Goal: Information Seeking & Learning: Learn about a topic

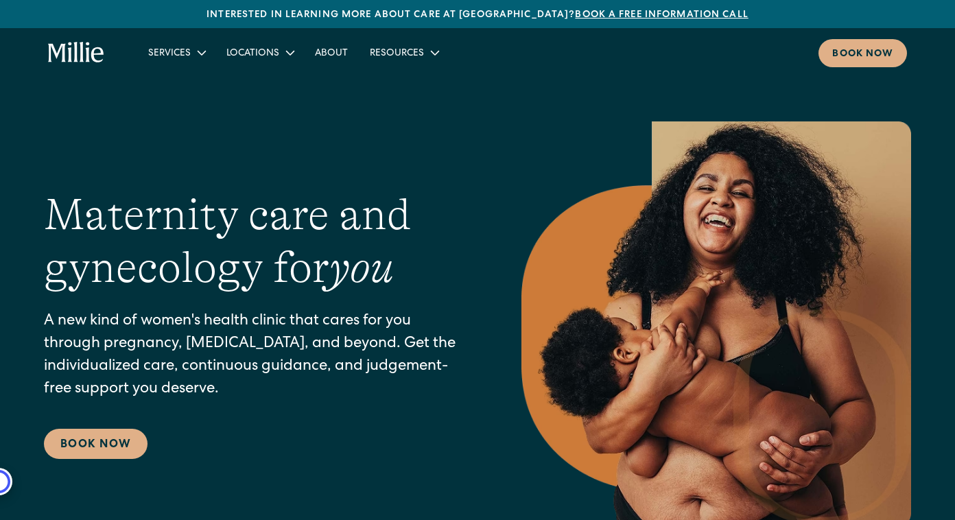
click at [338, 60] on link "About" at bounding box center [331, 52] width 55 height 23
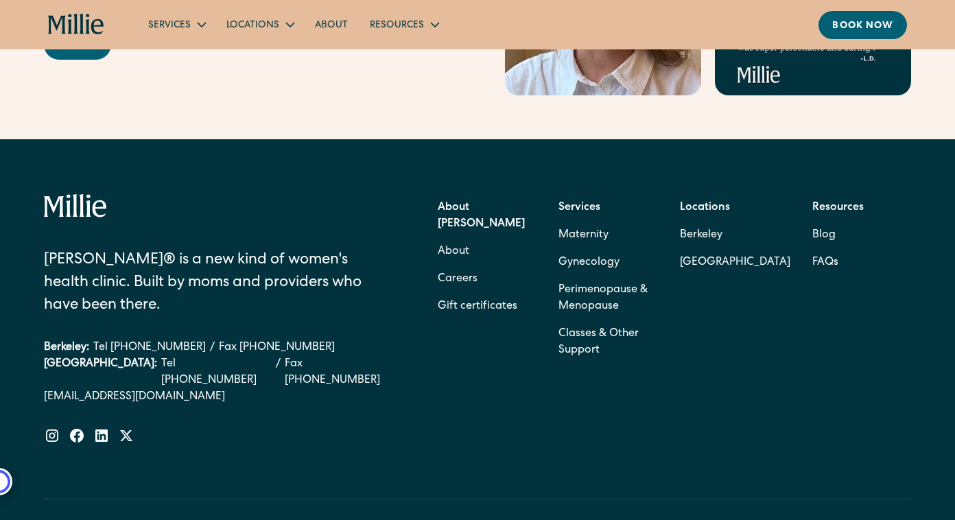
scroll to position [4371, 0]
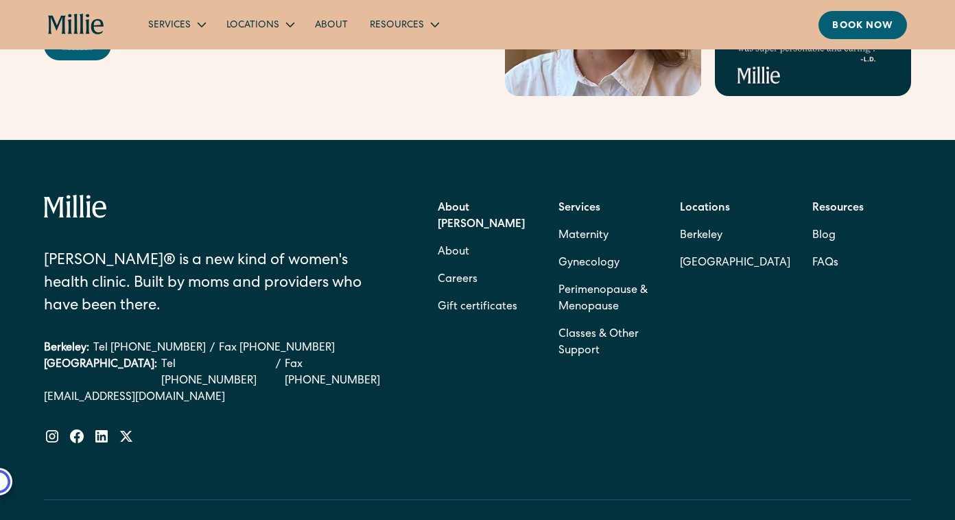
click at [452, 266] on link "Careers" at bounding box center [458, 279] width 40 height 27
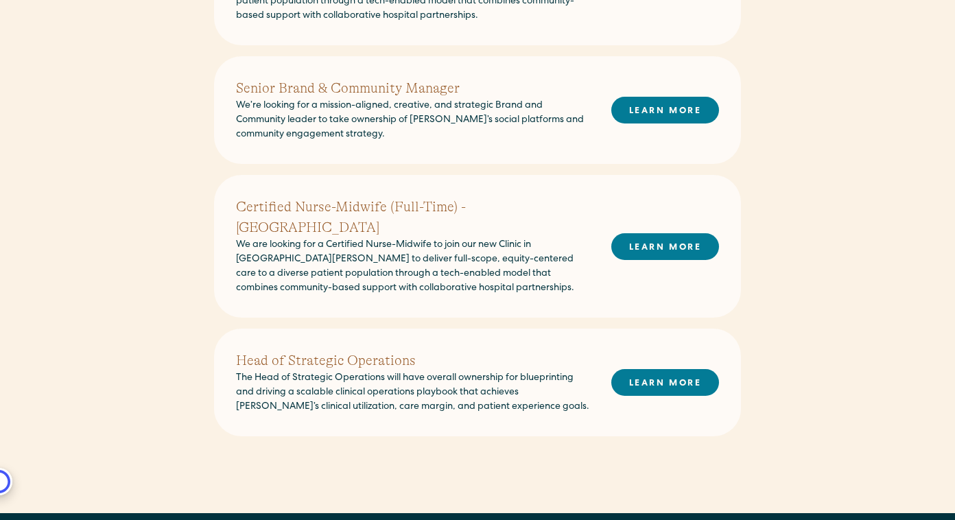
scroll to position [980, 0]
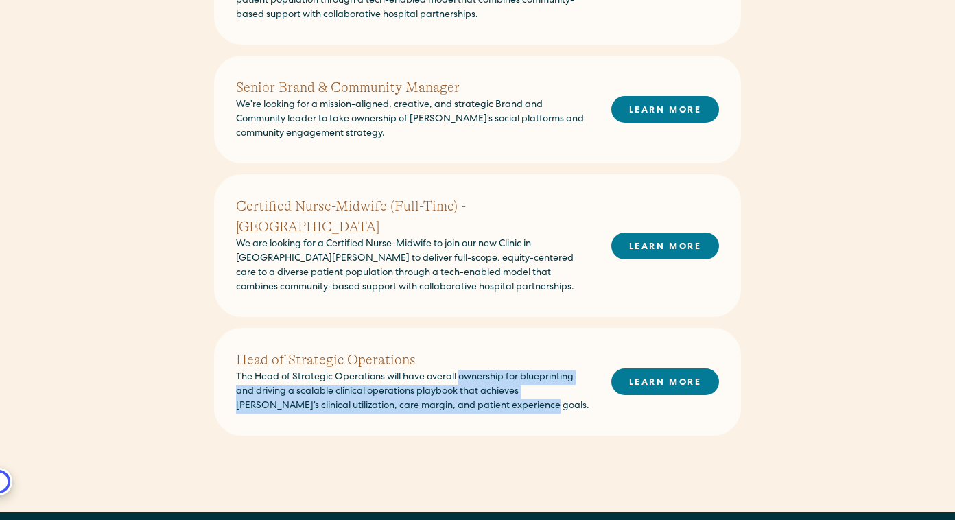
drag, startPoint x: 462, startPoint y: 295, endPoint x: 503, endPoint y: 338, distance: 59.7
click at [503, 338] on div "Head of Strategic Operations The Head of Strategic Operations will have overall…" at bounding box center [477, 382] width 527 height 108
click at [641, 369] on link "LEARN MORE" at bounding box center [666, 382] width 108 height 27
